Goal: Information Seeking & Learning: Learn about a topic

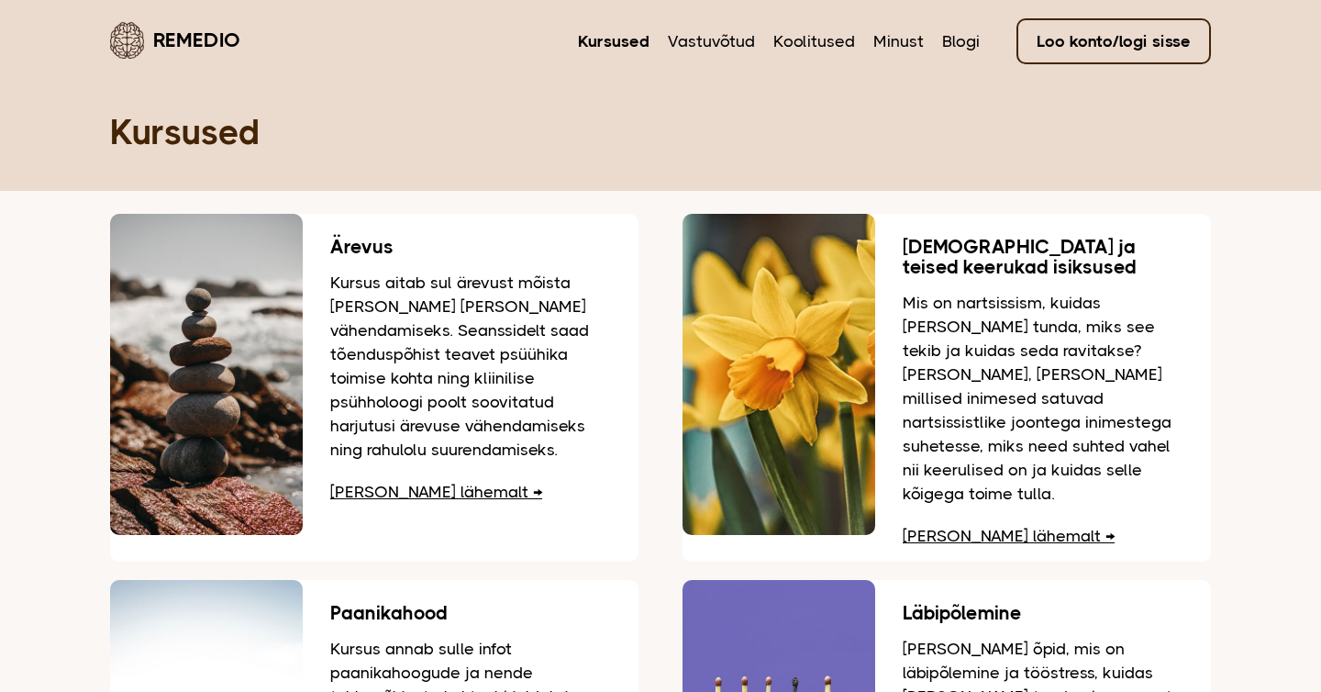
click at [205, 29] on link "Remedio" at bounding box center [175, 39] width 130 height 43
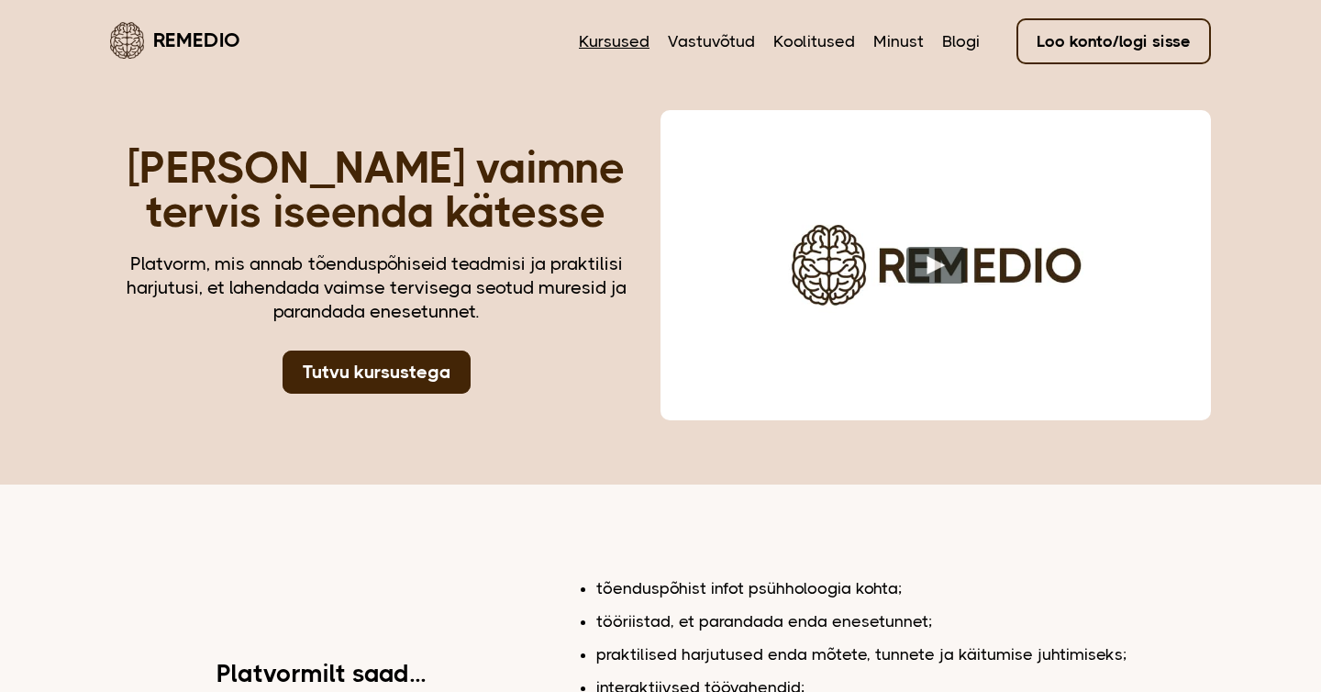
click at [616, 52] on link "Kursused" at bounding box center [614, 41] width 71 height 24
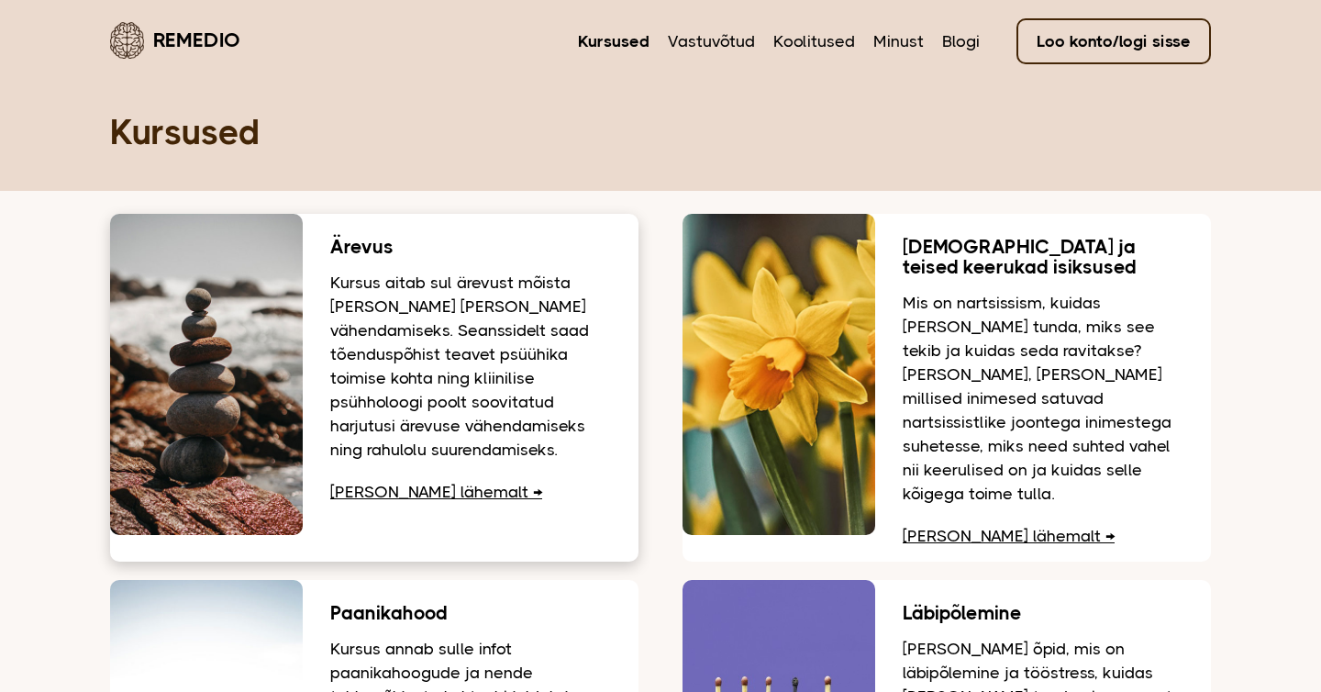
click at [391, 499] on link "Loe lähemalt" at bounding box center [436, 492] width 212 height 18
click at [398, 491] on link "Loe lähemalt" at bounding box center [436, 492] width 212 height 18
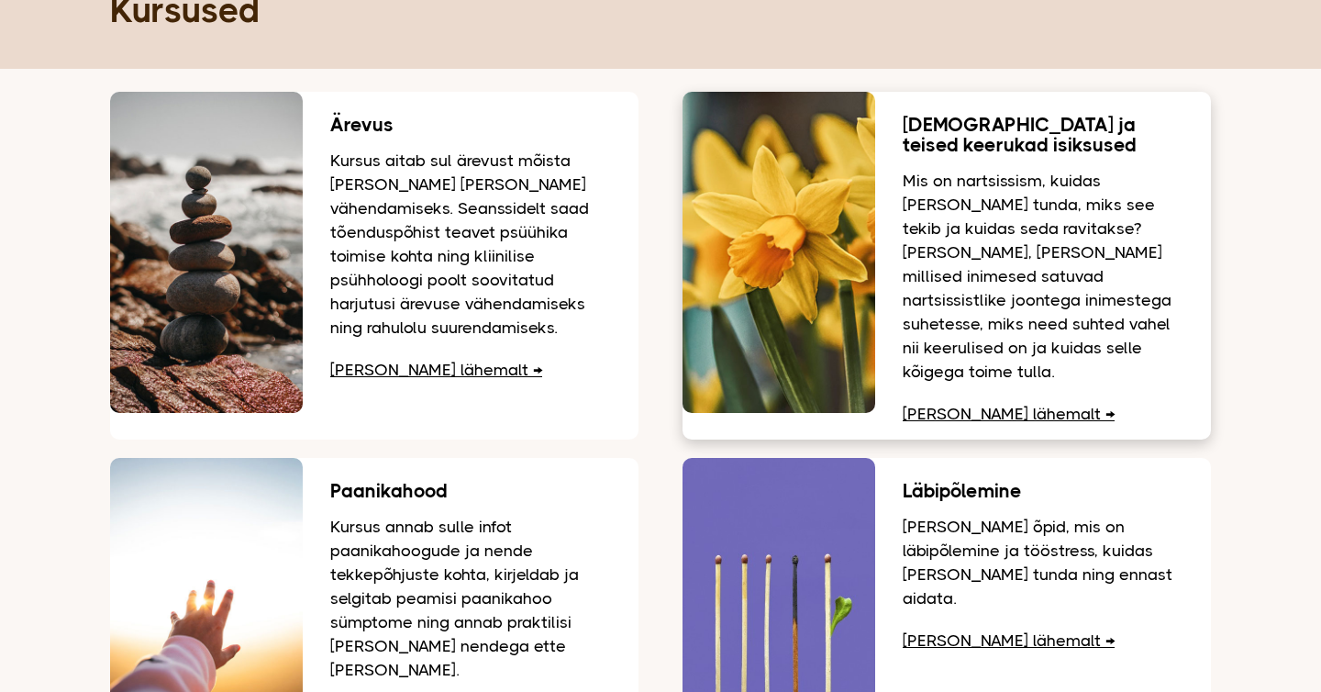
scroll to position [139, 0]
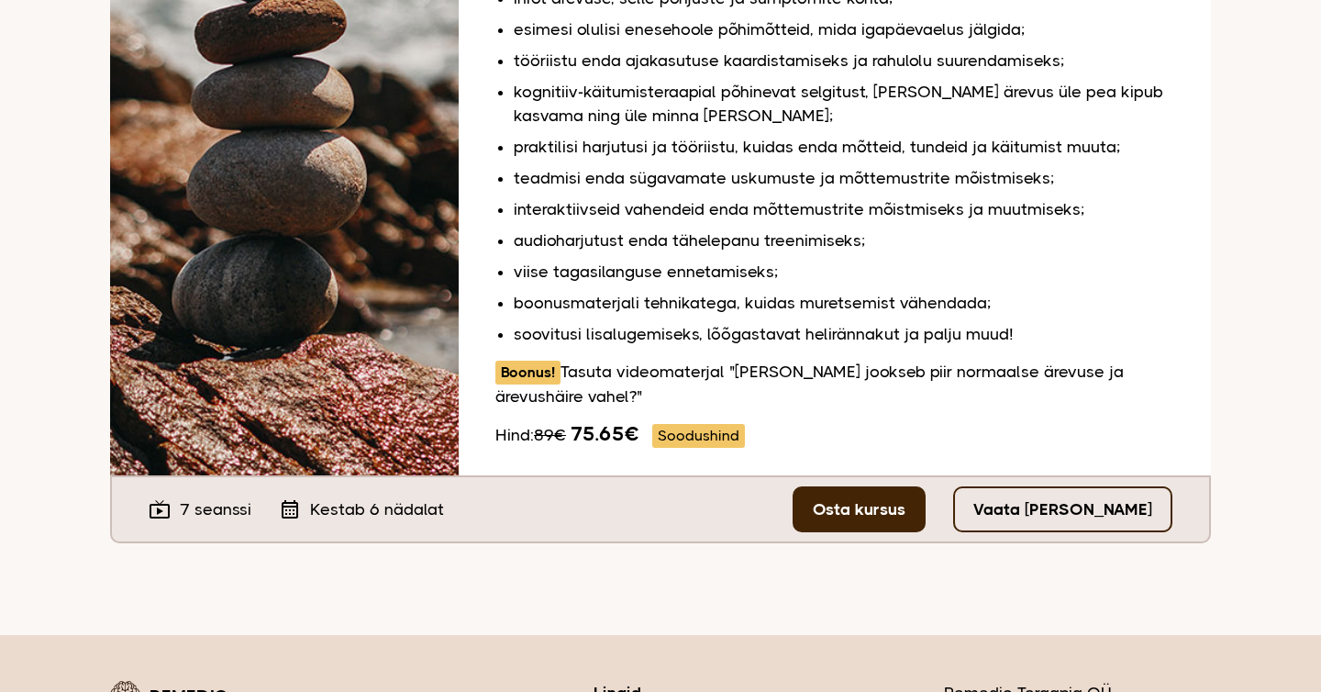
scroll to position [554, 0]
